Goal: Task Accomplishment & Management: Use online tool/utility

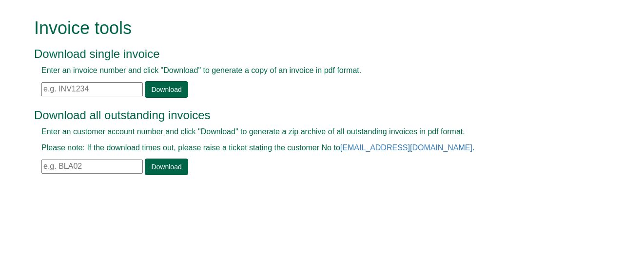
drag, startPoint x: 0, startPoint y: 0, endPoint x: 120, endPoint y: 86, distance: 147.7
click at [120, 86] on input "text" at bounding box center [91, 89] width 101 height 14
paste input "INV1315742"
type input "INV131574"
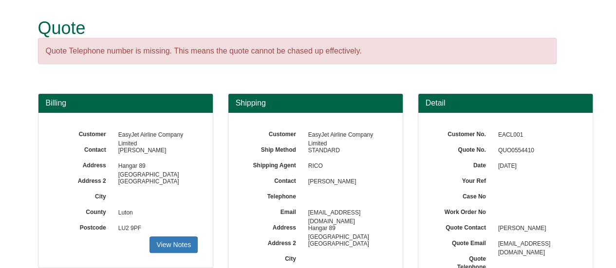
scroll to position [204, 0]
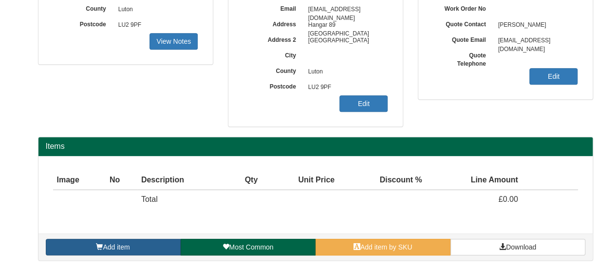
click at [104, 239] on link "Add item" at bounding box center [113, 247] width 135 height 17
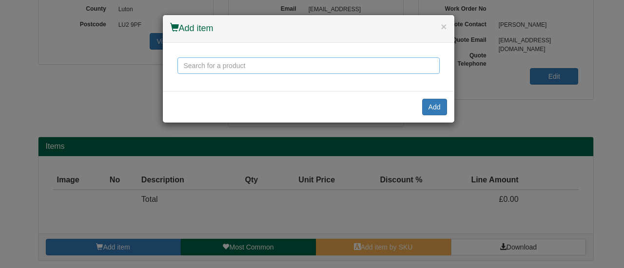
click at [221, 67] on input "text" at bounding box center [308, 65] width 262 height 17
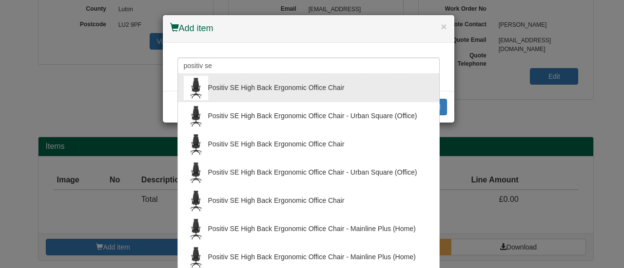
click at [241, 89] on div "Positiv SE High Back Ergonomic Office Chair" at bounding box center [308, 88] width 249 height 24
type input "Positiv SE High Back Ergonomic Office Chair"
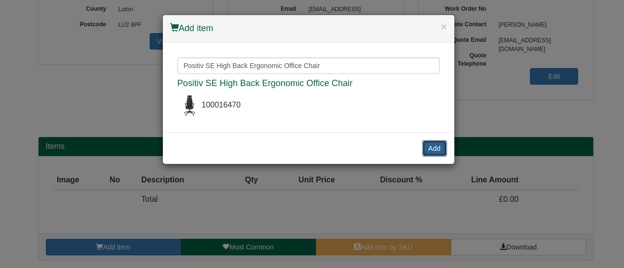
click at [435, 147] on button "Add" at bounding box center [434, 148] width 25 height 17
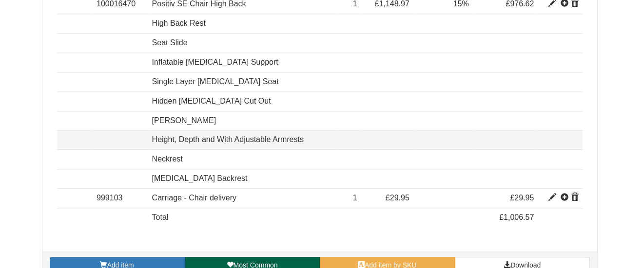
scroll to position [416, 0]
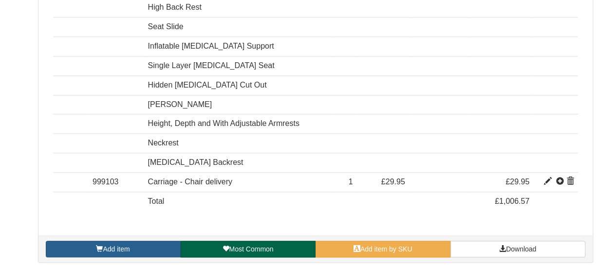
click at [135, 244] on link "Add item" at bounding box center [113, 249] width 135 height 17
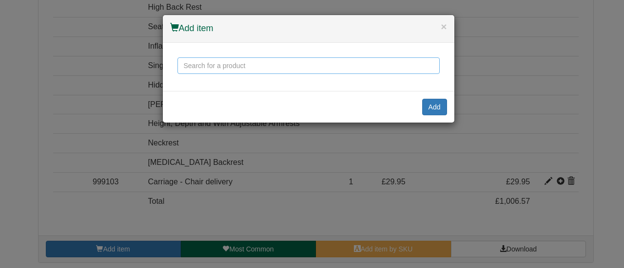
click at [218, 60] on input "text" at bounding box center [308, 65] width 262 height 17
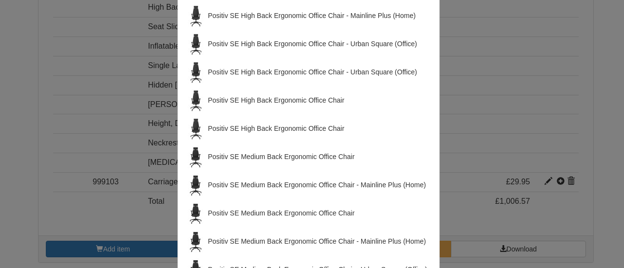
scroll to position [244, 0]
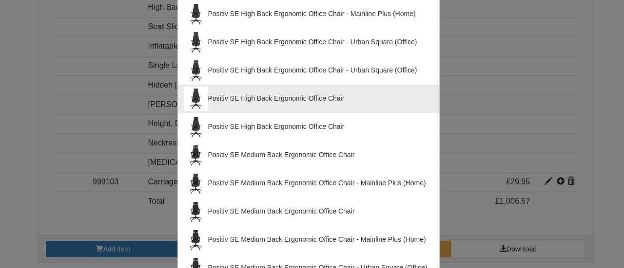
click at [295, 97] on div "Positiv SE High Back Ergonomic Office Chair" at bounding box center [308, 99] width 249 height 24
type input "Positiv SE High Back Ergonomic Office Chair"
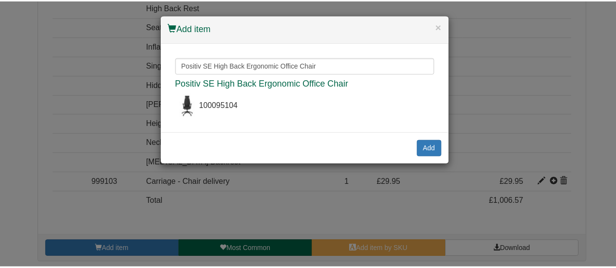
scroll to position [0, 0]
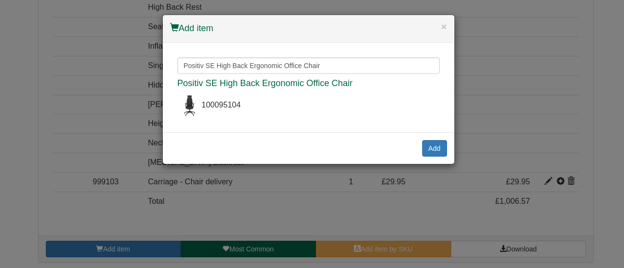
click at [77, 143] on div "× Add item Positiv SE High Back Ergonomic Office Chair Positiv SE High Back Erg…" at bounding box center [312, 134] width 624 height 268
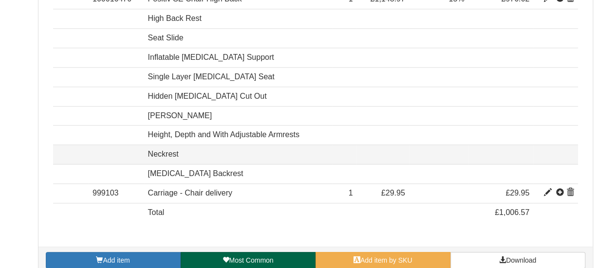
scroll to position [416, 0]
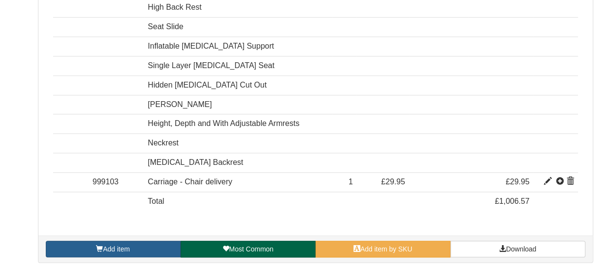
click at [145, 241] on link "Add item" at bounding box center [113, 249] width 135 height 17
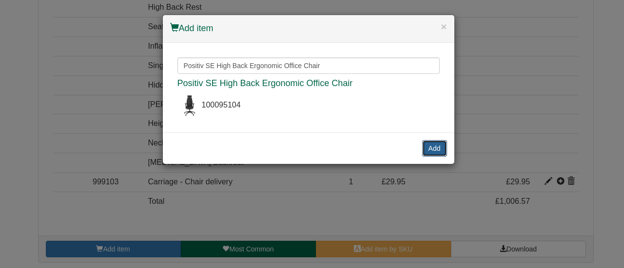
click at [430, 150] on button "Add" at bounding box center [434, 148] width 25 height 17
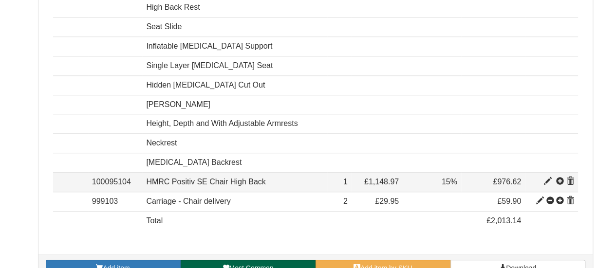
click at [570, 178] on span at bounding box center [571, 182] width 8 height 8
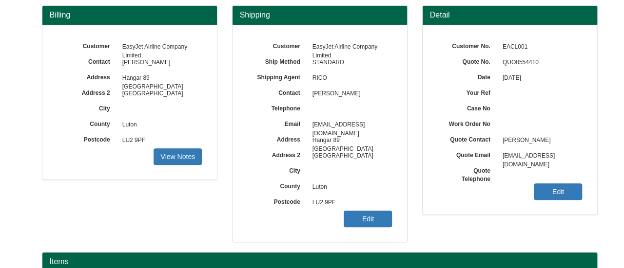
scroll to position [97, 0]
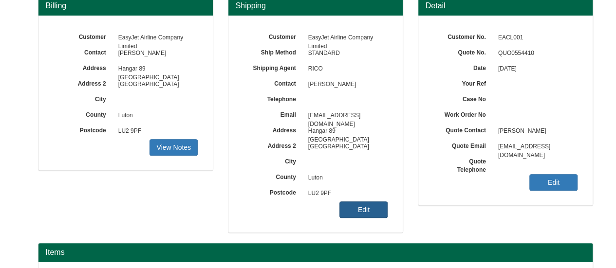
click at [346, 204] on link "Edit" at bounding box center [364, 210] width 48 height 17
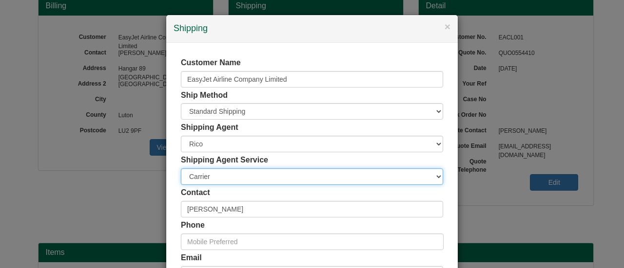
click at [227, 184] on select "Carrier White Glove" at bounding box center [312, 177] width 262 height 17
select select "TS-DELASS"
click at [181, 169] on select "Carrier White Glove" at bounding box center [312, 177] width 262 height 17
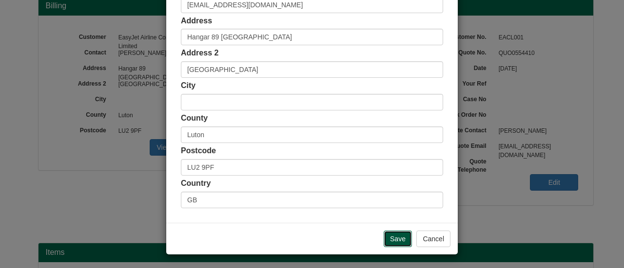
click at [386, 236] on input "Save" at bounding box center [397, 239] width 28 height 17
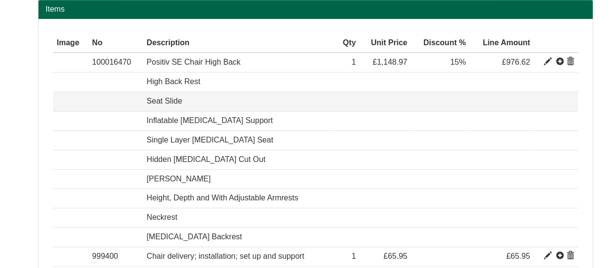
scroll to position [416, 0]
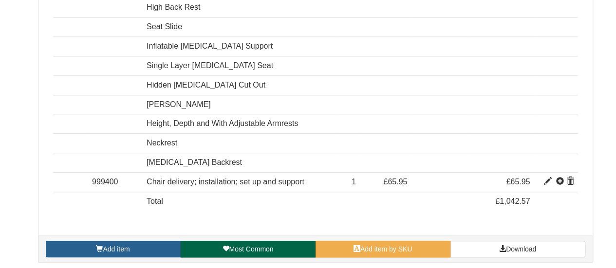
click at [148, 242] on link "Add item" at bounding box center [113, 249] width 135 height 17
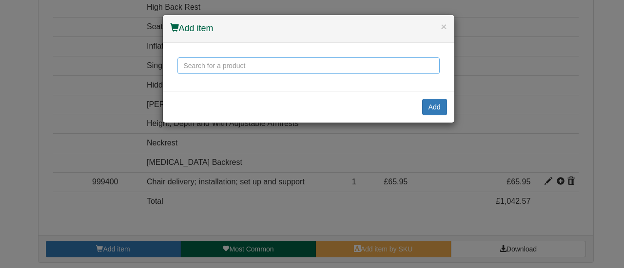
click at [207, 71] on input "text" at bounding box center [308, 65] width 262 height 17
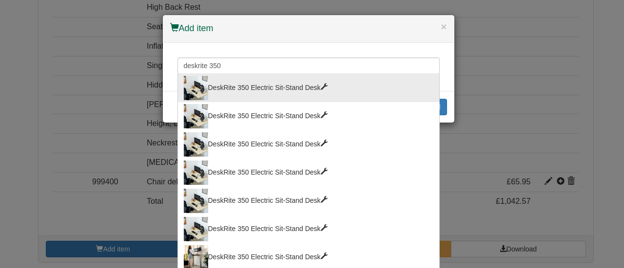
click at [327, 85] on div "DeskRite 350 Electric Sit-Stand Desk" at bounding box center [308, 88] width 249 height 24
type input "DeskRite 350 Electric Sit-Stand Desk"
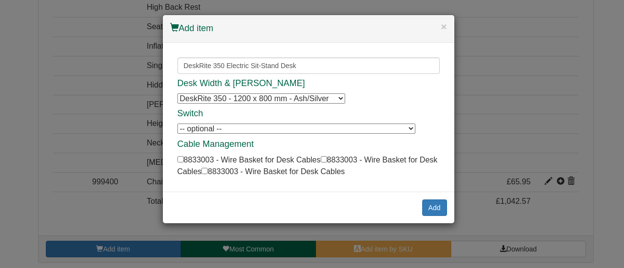
click at [297, 103] on select "DeskRite 350 - 1200 x 800 mm - Ash/Silver DeskRite 350 - 1200 x 800 mm - Ash/Si…" at bounding box center [261, 99] width 168 height 10
select select "8814006"
click at [177, 94] on select "DeskRite 350 - 1200 x 800 mm - Ash/Silver DeskRite 350 - 1200 x 800 mm - Ash/Si…" at bounding box center [261, 99] width 168 height 10
click at [427, 208] on button "Add" at bounding box center [434, 208] width 25 height 17
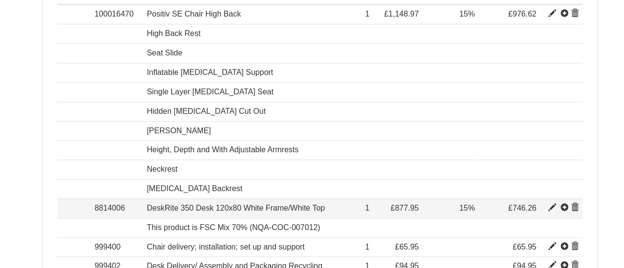
scroll to position [390, 0]
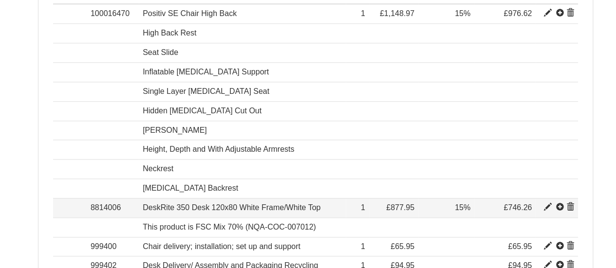
click at [548, 204] on span at bounding box center [548, 208] width 8 height 8
type input "DeskRite 350 Desk 120x80 White Frame/White Top"
type input "209.54"
type input "877.95"
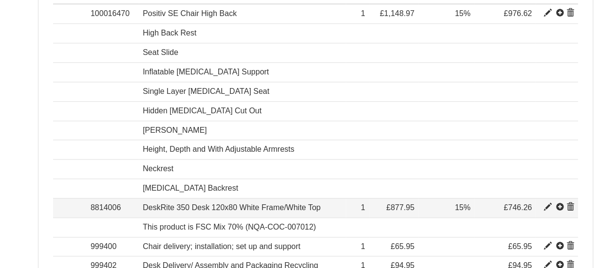
type input "1"
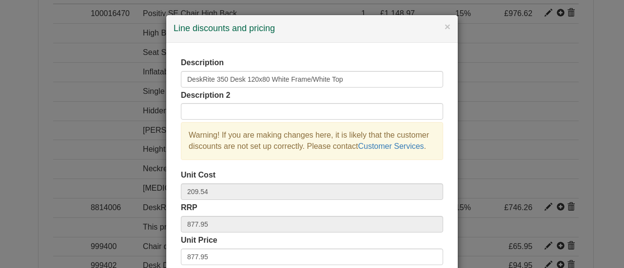
scroll to position [140, 0]
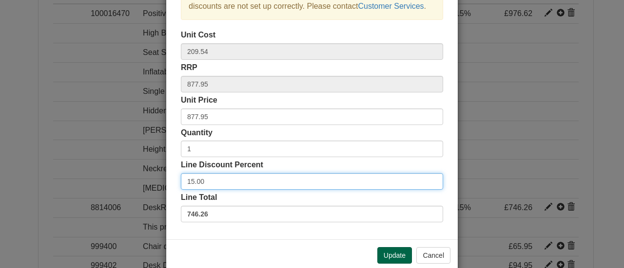
drag, startPoint x: 213, startPoint y: 185, endPoint x: 142, endPoint y: 170, distance: 72.1
click at [142, 170] on div "× Line discounts and pricing Description DeskRite 350 Desk 120x80 White Frame/W…" at bounding box center [312, 134] width 624 height 268
type input "3"
type input "35"
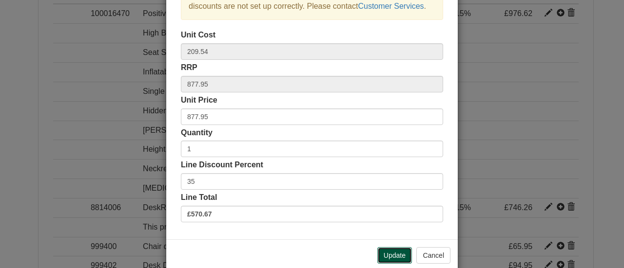
click at [396, 255] on button "Update" at bounding box center [394, 255] width 35 height 17
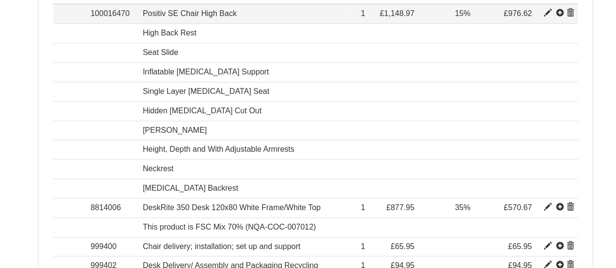
click at [547, 11] on span at bounding box center [548, 13] width 8 height 8
type input "Positiv SE Chair High Back"
type input "Bondai FR Black 8033"
type input "341.15"
type input "1148.97"
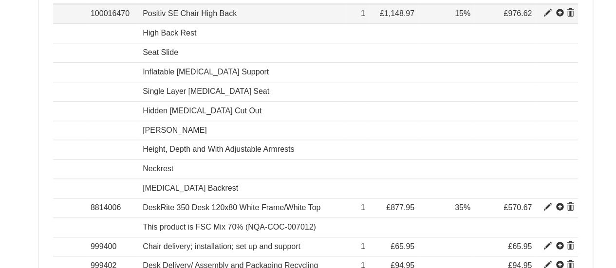
type input "1148.97"
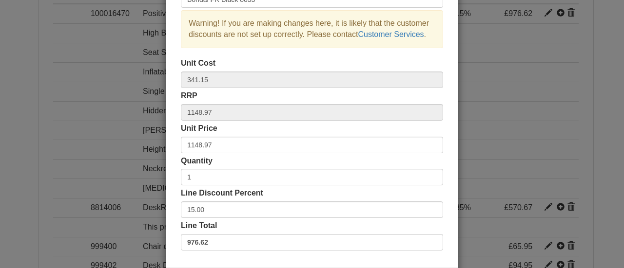
scroll to position [113, 0]
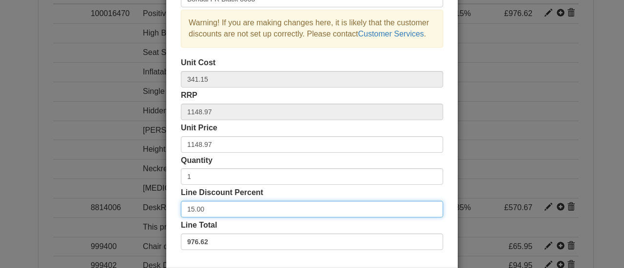
drag, startPoint x: 203, startPoint y: 213, endPoint x: 162, endPoint y: 206, distance: 41.5
click at [166, 206] on div "× Line discounts and pricing Description Positiv SE Chair High Back Description…" at bounding box center [312, 101] width 292 height 398
type input "20"
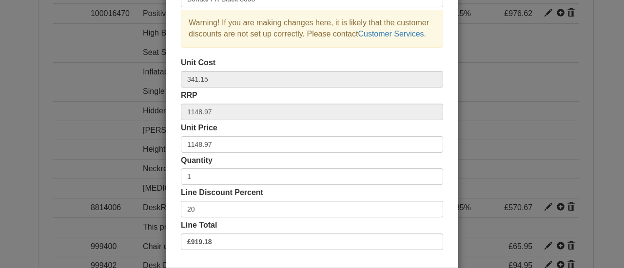
click at [293, 222] on div "Line Total £919.18" at bounding box center [312, 235] width 262 height 30
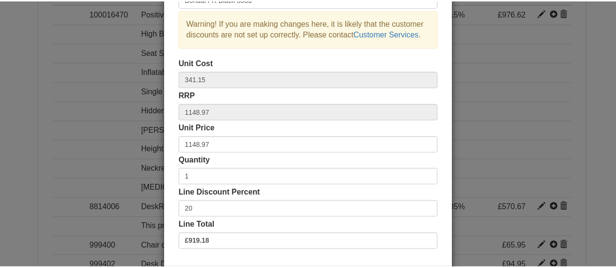
scroll to position [157, 0]
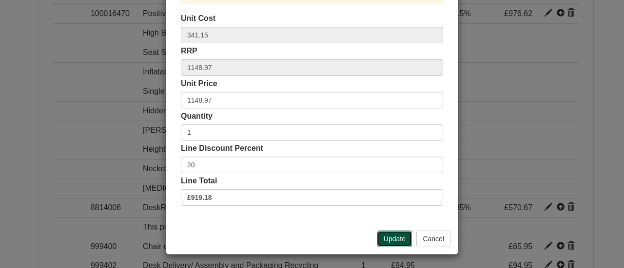
click at [390, 235] on button "Update" at bounding box center [394, 239] width 35 height 17
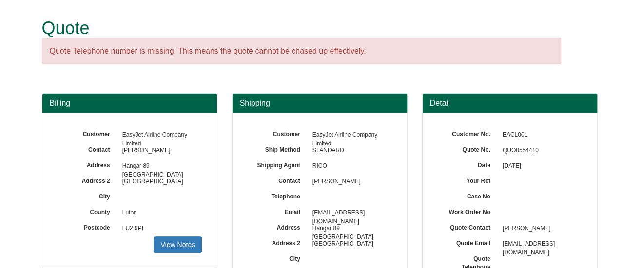
scroll to position [44, 0]
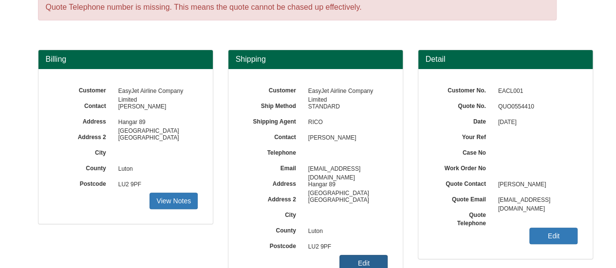
click at [363, 258] on link "Edit" at bounding box center [364, 263] width 48 height 17
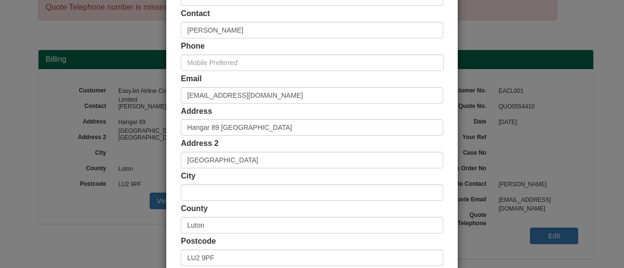
scroll to position [270, 0]
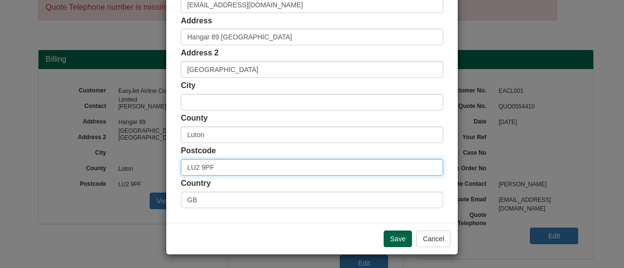
drag, startPoint x: 234, startPoint y: 165, endPoint x: 166, endPoint y: 165, distance: 67.7
paste input "7 3NA"
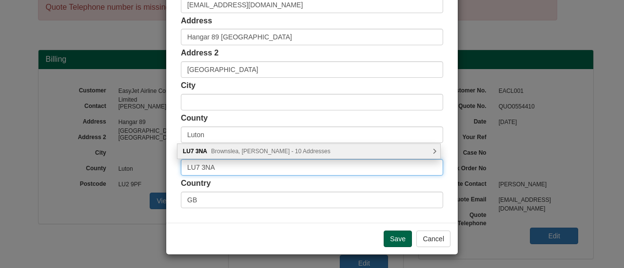
type input "LU7 3NA"
click at [267, 146] on div "LU7 3NA Brownslea, Leighton Buzzard - 10 Addresses" at bounding box center [308, 151] width 263 height 15
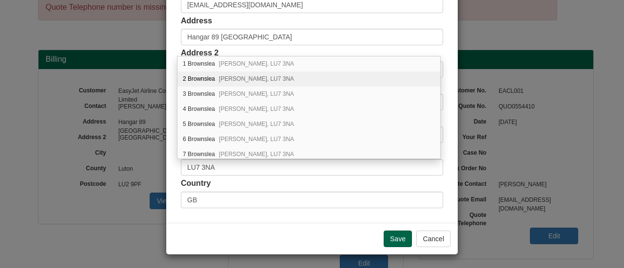
click at [251, 76] on span "Leighton Buzzard, LU7 3NA" at bounding box center [256, 79] width 75 height 7
type input "2 Brownslea"
type input "[PERSON_NAME]"
type input "[GEOGRAPHIC_DATA]"
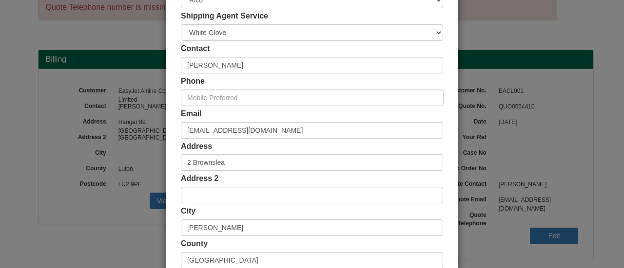
scroll to position [114, 0]
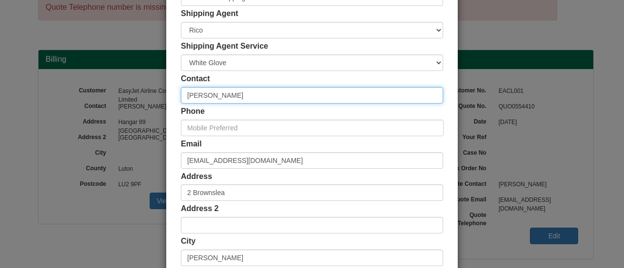
drag, startPoint x: 238, startPoint y: 96, endPoint x: 189, endPoint y: 92, distance: 48.9
click at [189, 92] on input "[PERSON_NAME]" at bounding box center [312, 95] width 262 height 17
type input "L"
paste input "[PERSON_NAME]"
type input "[PERSON_NAME]"
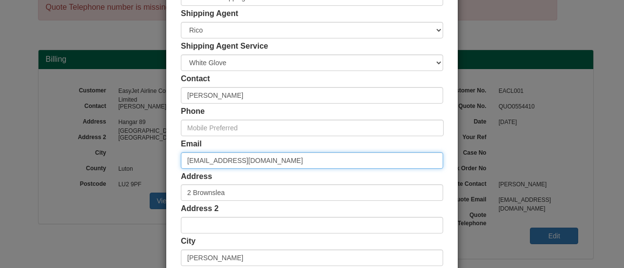
drag, startPoint x: 235, startPoint y: 157, endPoint x: 149, endPoint y: 154, distance: 86.3
click at [149, 154] on div "× Shipping Customer Name EasyJet Airline Company Limited Ship Method Free of Ch…" at bounding box center [312, 134] width 624 height 268
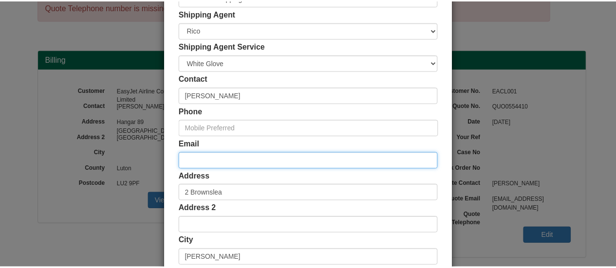
scroll to position [270, 0]
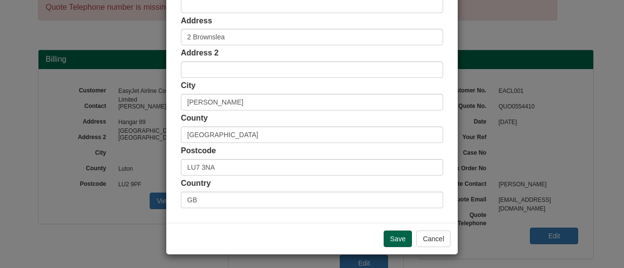
click at [394, 246] on div "Save Cancel" at bounding box center [311, 239] width 291 height 32
click at [395, 242] on input "Save" at bounding box center [397, 239] width 28 height 17
click at [393, 236] on input "Save" at bounding box center [397, 239] width 28 height 17
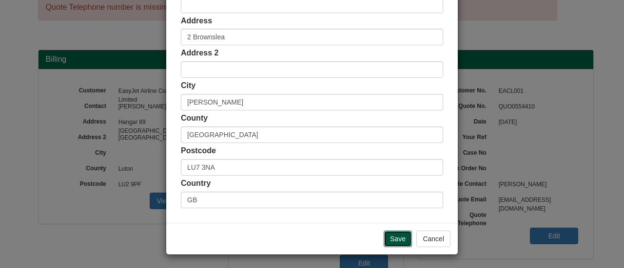
click at [393, 236] on input "Save" at bounding box center [397, 239] width 28 height 17
click at [427, 238] on button "Cancel" at bounding box center [433, 239] width 34 height 17
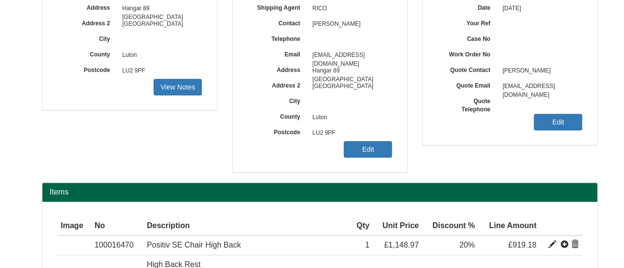
scroll to position [157, 0]
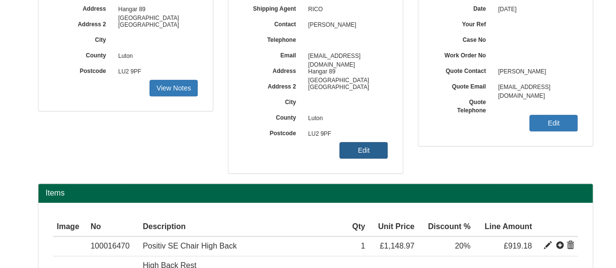
click at [360, 155] on link "Edit" at bounding box center [364, 150] width 48 height 17
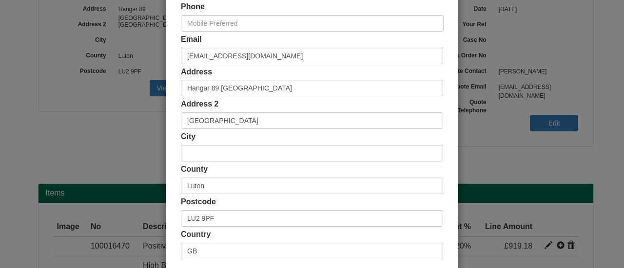
scroll to position [220, 0]
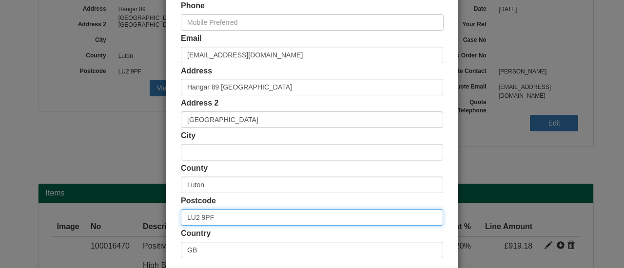
drag, startPoint x: 224, startPoint y: 216, endPoint x: 154, endPoint y: 225, distance: 70.2
click at [154, 225] on div "× Shipping Customer Name EasyJet Airline Company Limited Ship Method Free of Ch…" at bounding box center [312, 134] width 624 height 268
paste input "[PERSON_NAME]"
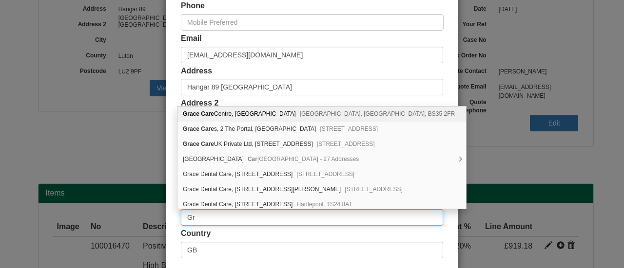
type input "G"
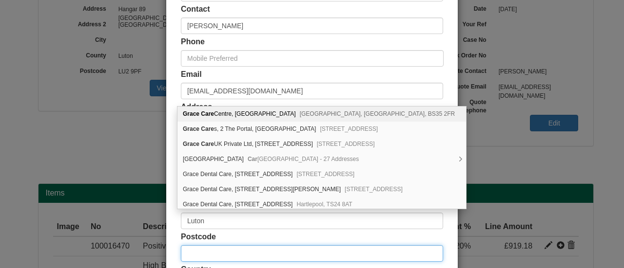
scroll to position [183, 0]
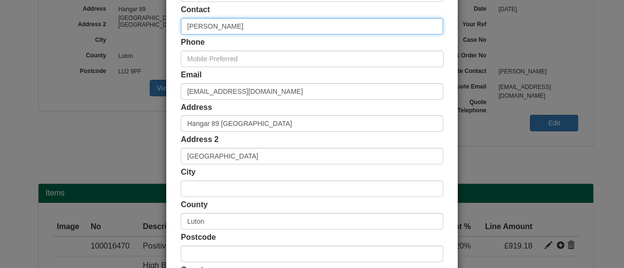
drag, startPoint x: 233, startPoint y: 28, endPoint x: 150, endPoint y: 23, distance: 83.0
click at [150, 23] on div "× Shipping Customer Name EasyJet Airline Company Limited Ship Method Free of Ch…" at bounding box center [312, 134] width 624 height 268
paste input "Grace Car"
type input "[PERSON_NAME]"
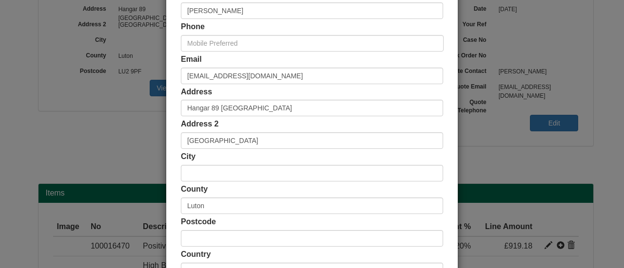
click at [236, 229] on div "Postcode" at bounding box center [312, 232] width 262 height 30
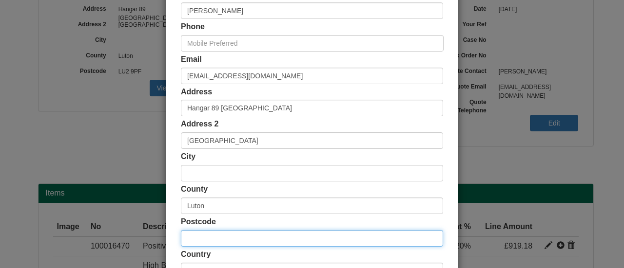
click at [232, 238] on input "text" at bounding box center [312, 238] width 262 height 17
paste input "LU7 3NA"
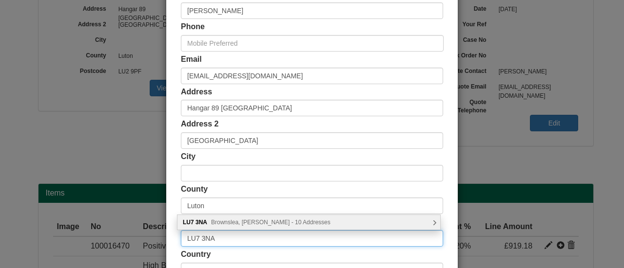
type input "LU7 3NA"
click at [250, 220] on span "Brownslea, Leighton Buzzard - 10 Addresses" at bounding box center [270, 222] width 119 height 7
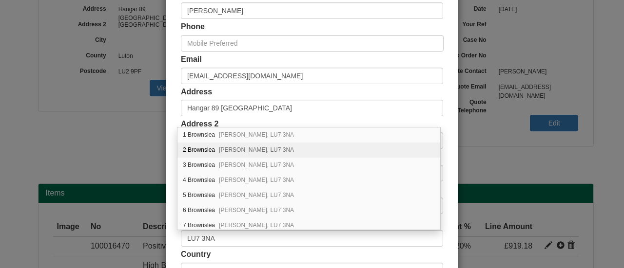
click at [237, 154] on div "2 Brownslea Leighton Buzzard, LU7 3NA" at bounding box center [308, 150] width 263 height 15
type input "2 Brownslea"
type input "[PERSON_NAME]"
type input "[GEOGRAPHIC_DATA]"
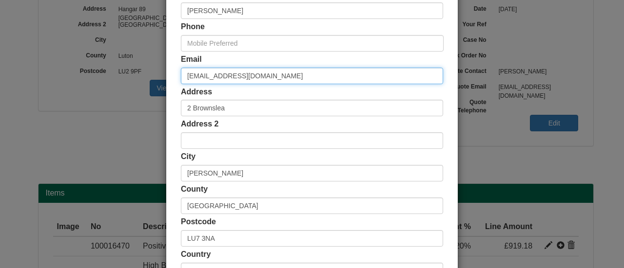
drag, startPoint x: 263, startPoint y: 78, endPoint x: 148, endPoint y: 82, distance: 115.5
click at [148, 82] on div "× Shipping Customer Name EasyJet Airline Company Limited Ship Method Free of Ch…" at bounding box center [312, 134] width 624 height 268
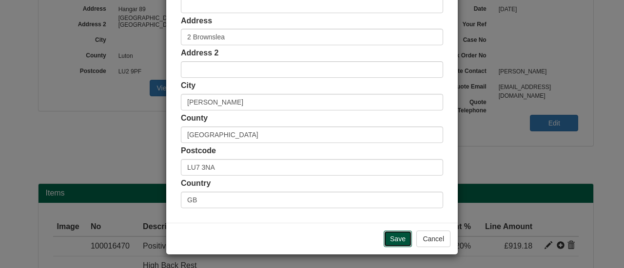
click at [395, 233] on input "Save" at bounding box center [397, 239] width 28 height 17
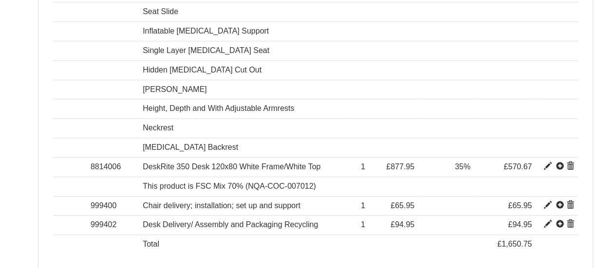
scroll to position [474, 0]
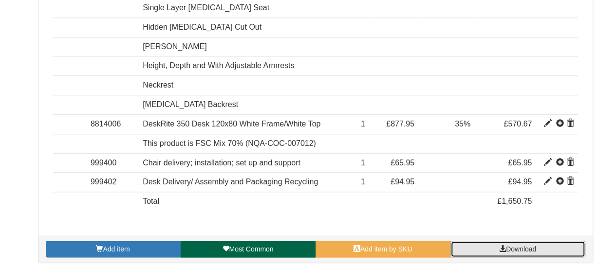
click at [536, 247] on span "Download" at bounding box center [521, 250] width 30 height 8
